Goal: Obtain resource: Download file/media

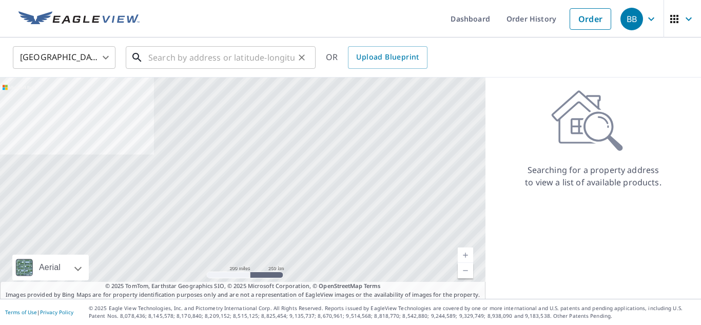
click at [213, 62] on input "text" at bounding box center [221, 57] width 146 height 29
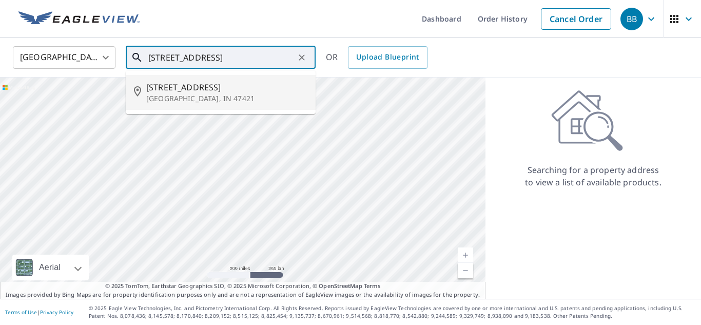
click at [215, 98] on p "[GEOGRAPHIC_DATA], IN 47421" at bounding box center [226, 98] width 161 height 10
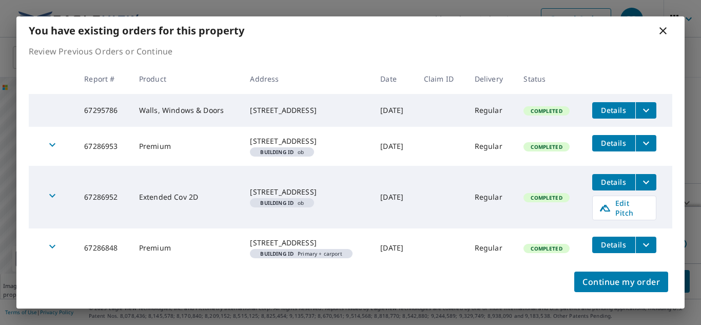
click at [649, 109] on icon "filesDropdownBtn-67295786" at bounding box center [646, 110] width 6 height 4
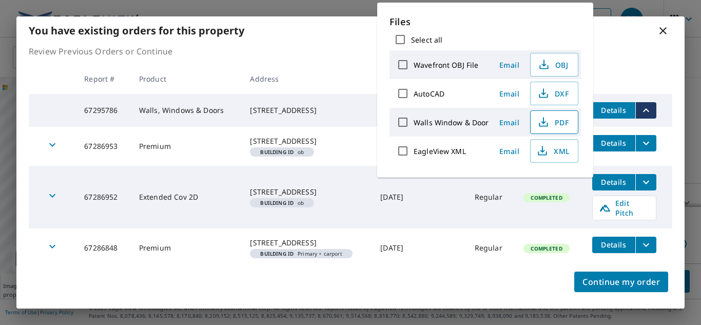
click at [559, 124] on span "PDF" at bounding box center [553, 122] width 33 height 12
click at [658, 33] on icon at bounding box center [663, 31] width 12 height 12
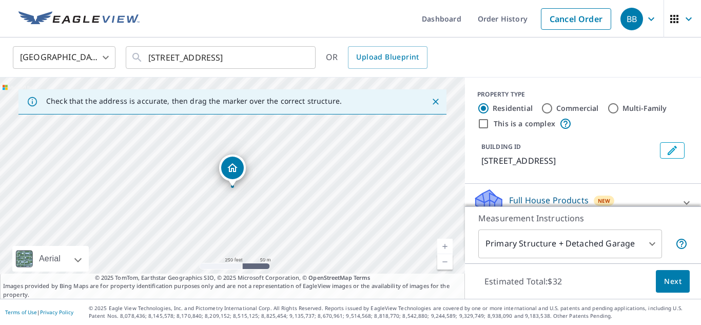
click at [664, 30] on button "button" at bounding box center [682, 18] width 37 height 37
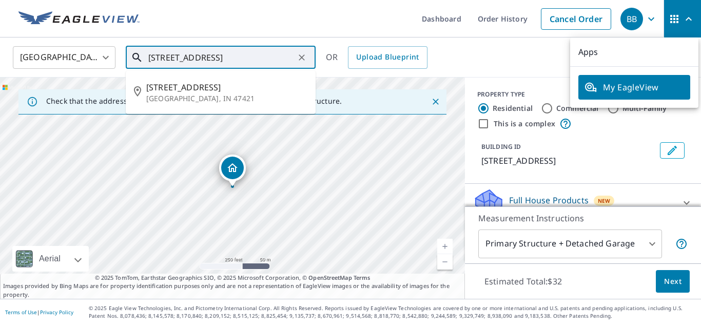
drag, startPoint x: 267, startPoint y: 60, endPoint x: 68, endPoint y: 79, distance: 200.1
click at [68, 79] on div "[GEOGRAPHIC_DATA] [GEOGRAPHIC_DATA] ​ [STREET_ADDRESS] ​ [STREET_ADDRESS] OR Up…" at bounding box center [350, 167] width 701 height 261
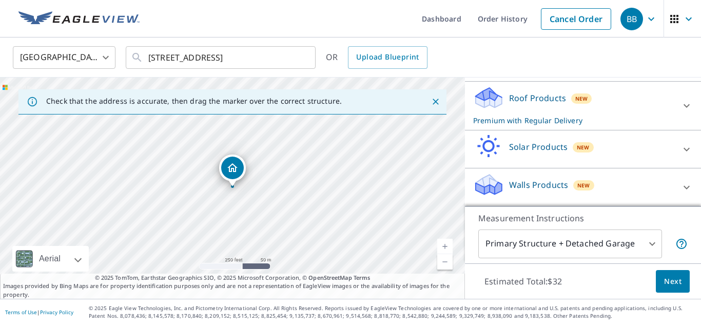
scroll to position [138, 0]
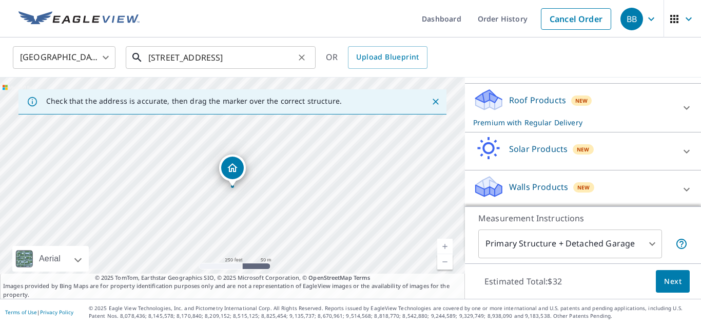
click at [241, 54] on input "[STREET_ADDRESS]" at bounding box center [221, 57] width 146 height 29
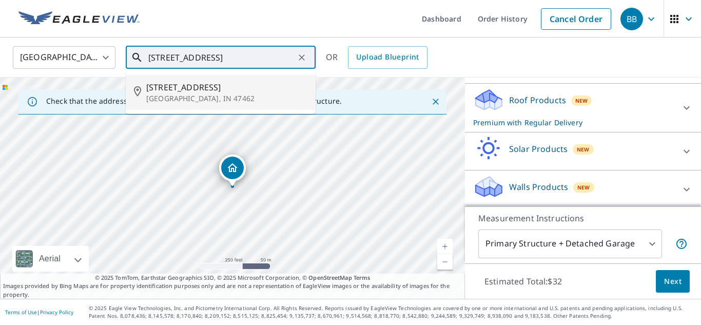
click at [216, 76] on li "[STREET_ADDRESS]" at bounding box center [221, 92] width 190 height 35
type input "[STREET_ADDRESS]"
